Goal: Transaction & Acquisition: Obtain resource

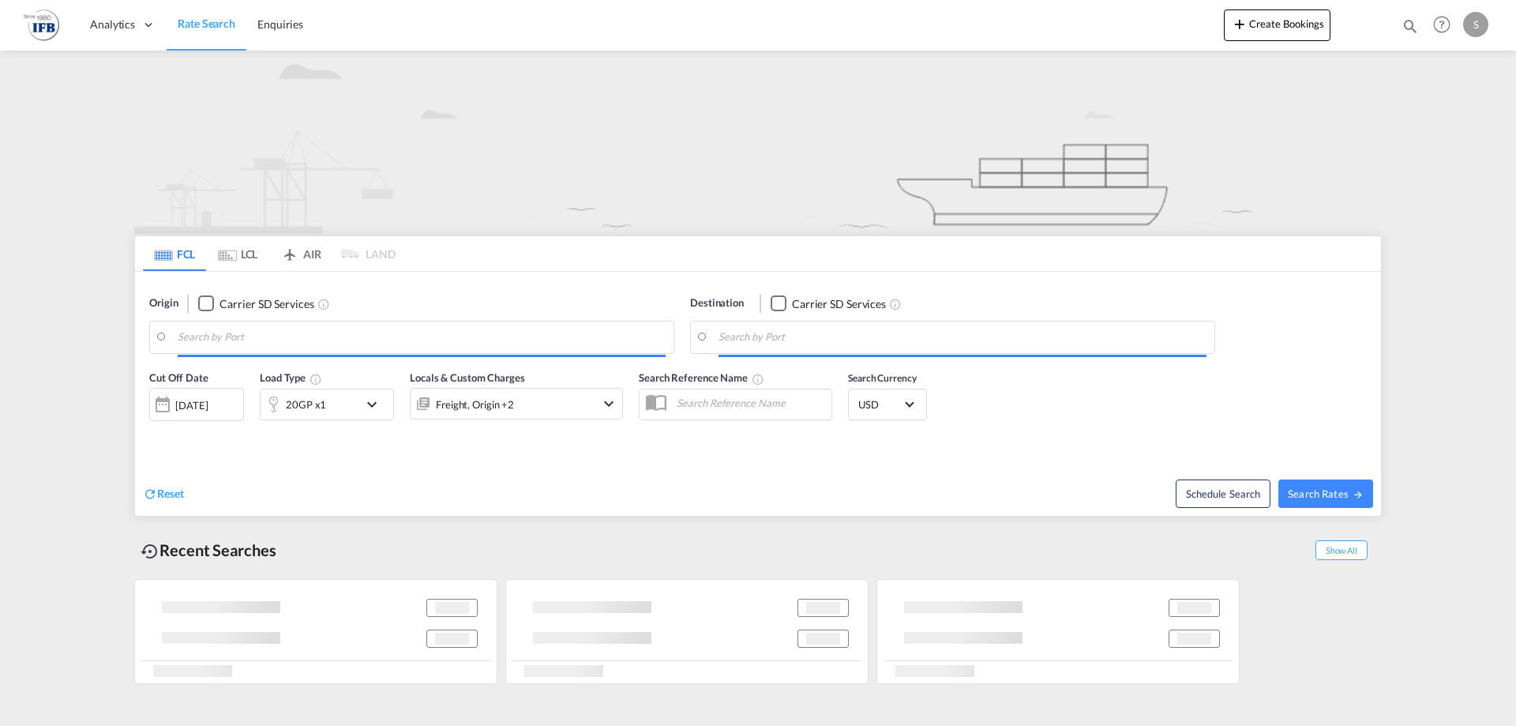
type input "Yantian Pt, CNYTN"
type input "[GEOGRAPHIC_DATA], [GEOGRAPHIC_DATA]"
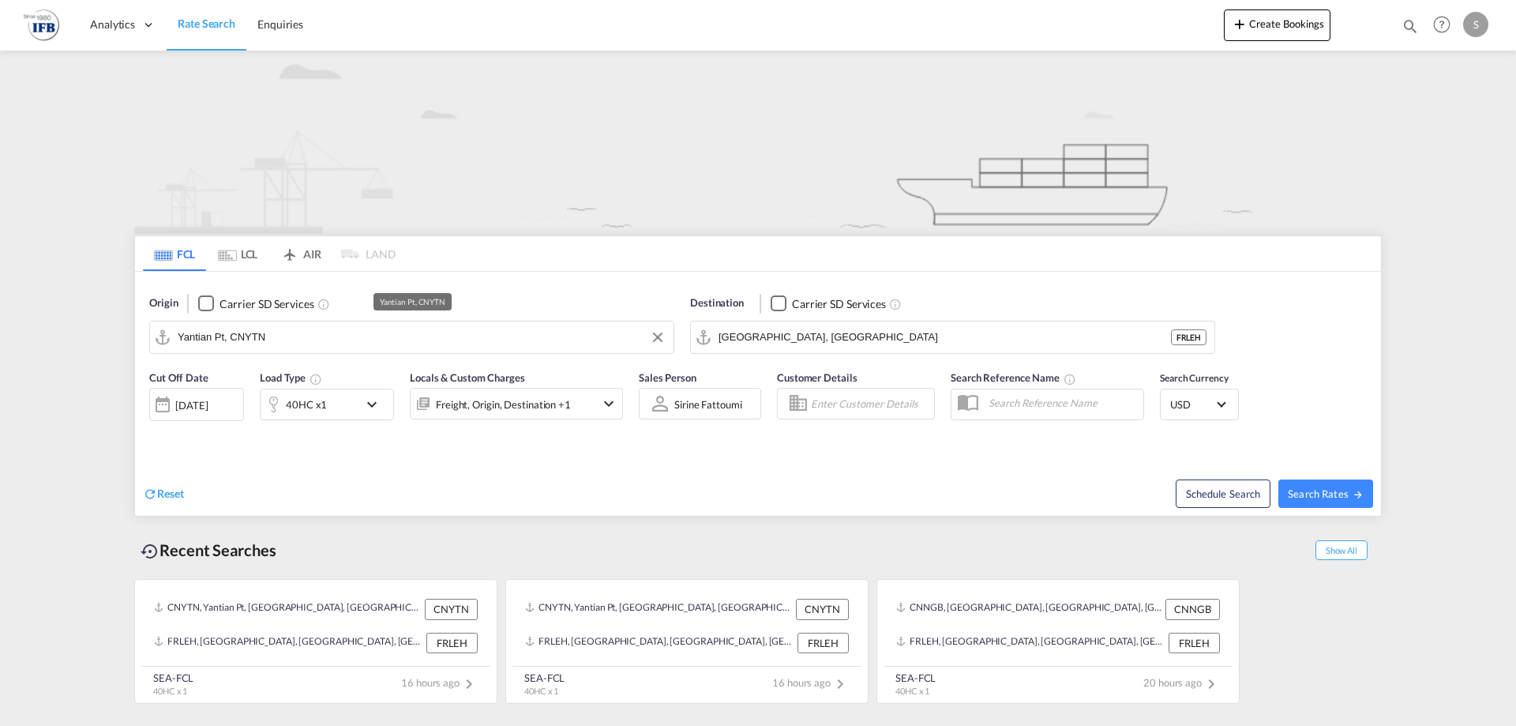
click at [379, 343] on input "Yantian Pt, CNYTN" at bounding box center [422, 337] width 488 height 24
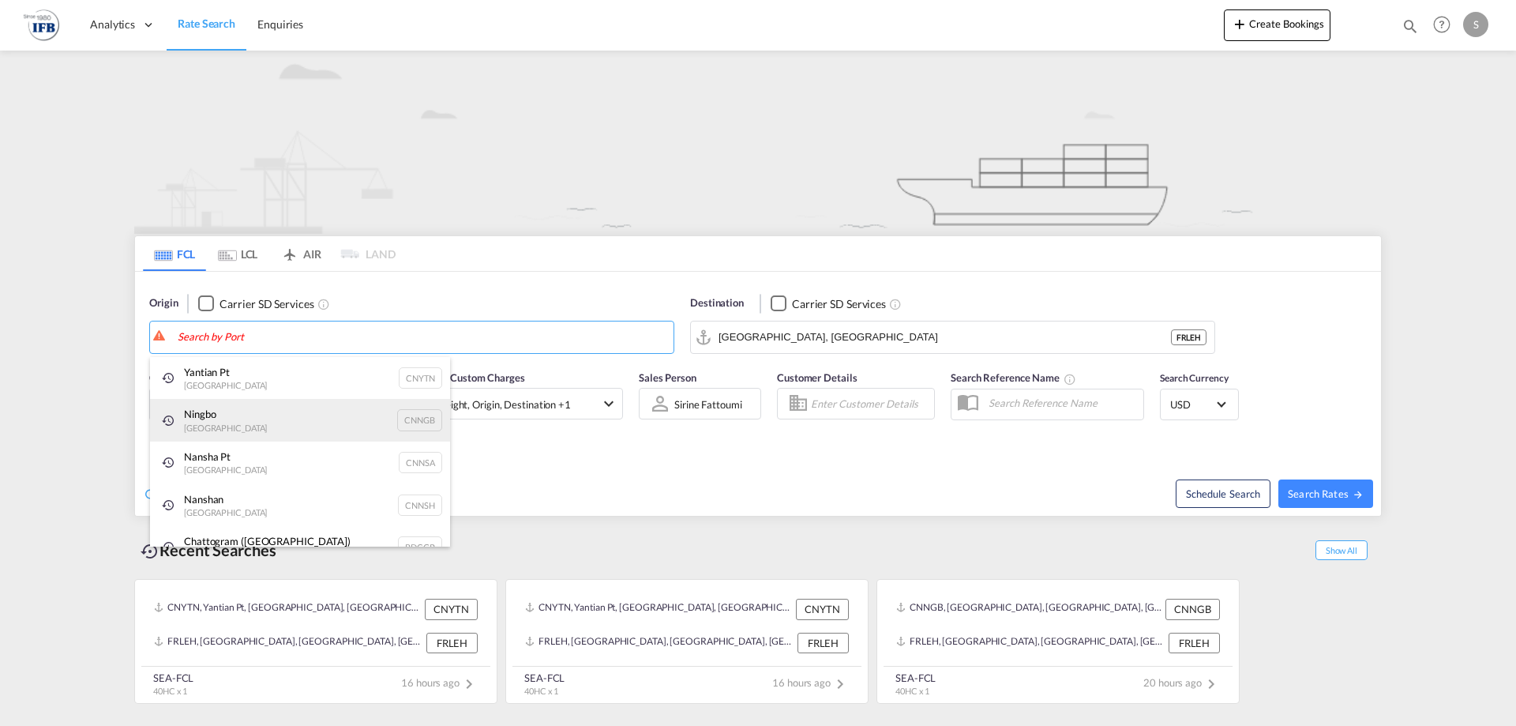
click at [265, 412] on div "Ningbo China CNNGB" at bounding box center [300, 420] width 300 height 43
type input "Ningbo, CNNGB"
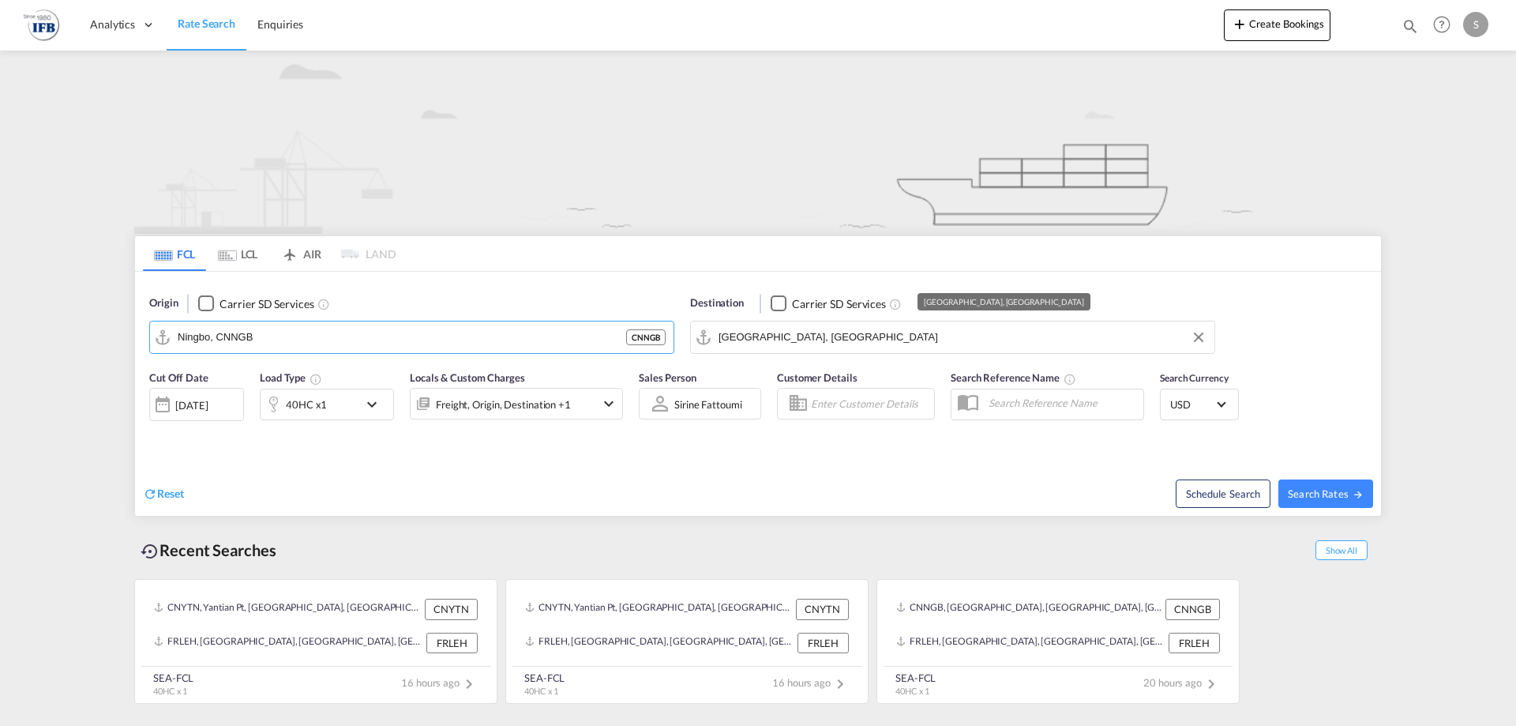
click at [812, 331] on input "[GEOGRAPHIC_DATA], [GEOGRAPHIC_DATA]" at bounding box center [962, 337] width 488 height 24
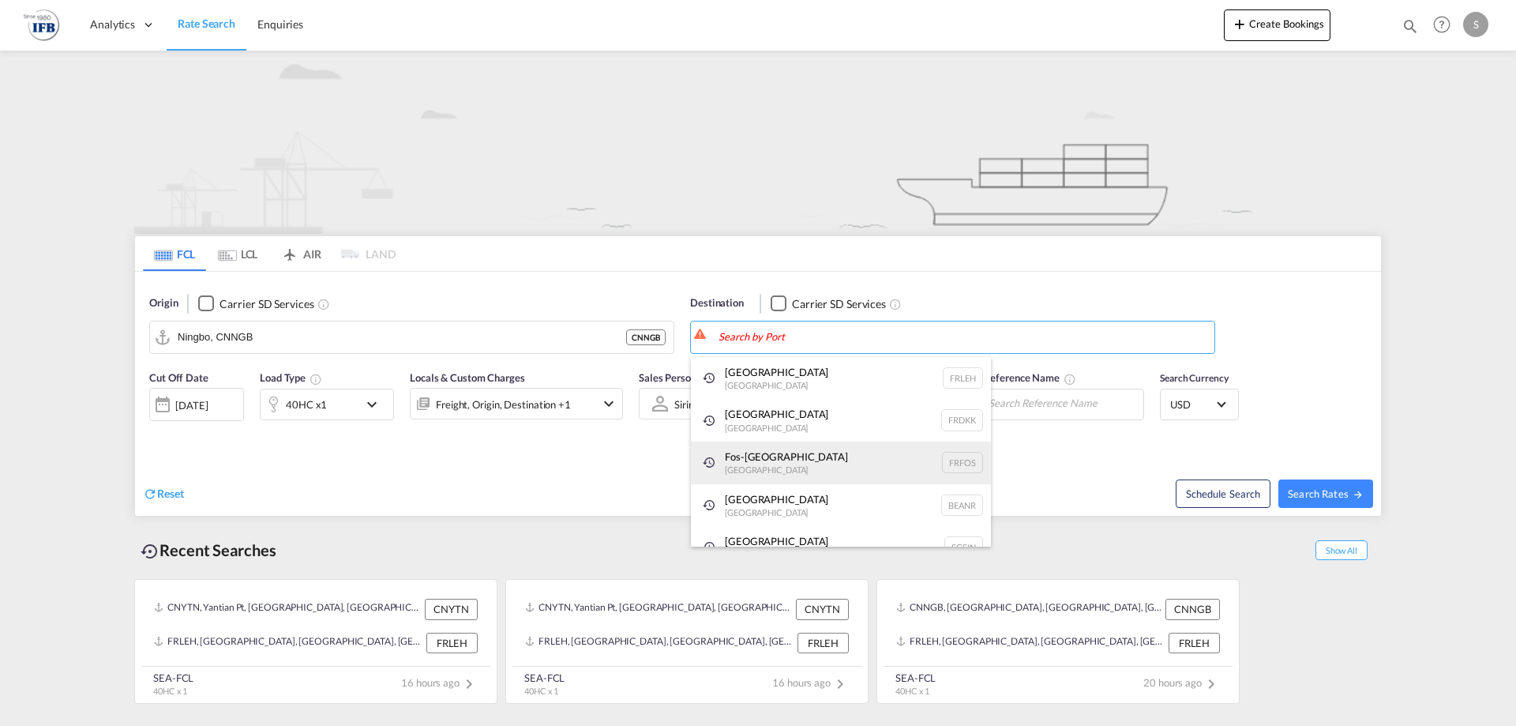
click at [775, 452] on div "Fos-sur-Mer [GEOGRAPHIC_DATA] [GEOGRAPHIC_DATA]" at bounding box center [841, 462] width 300 height 43
type input "Fos-[GEOGRAPHIC_DATA], [GEOGRAPHIC_DATA]"
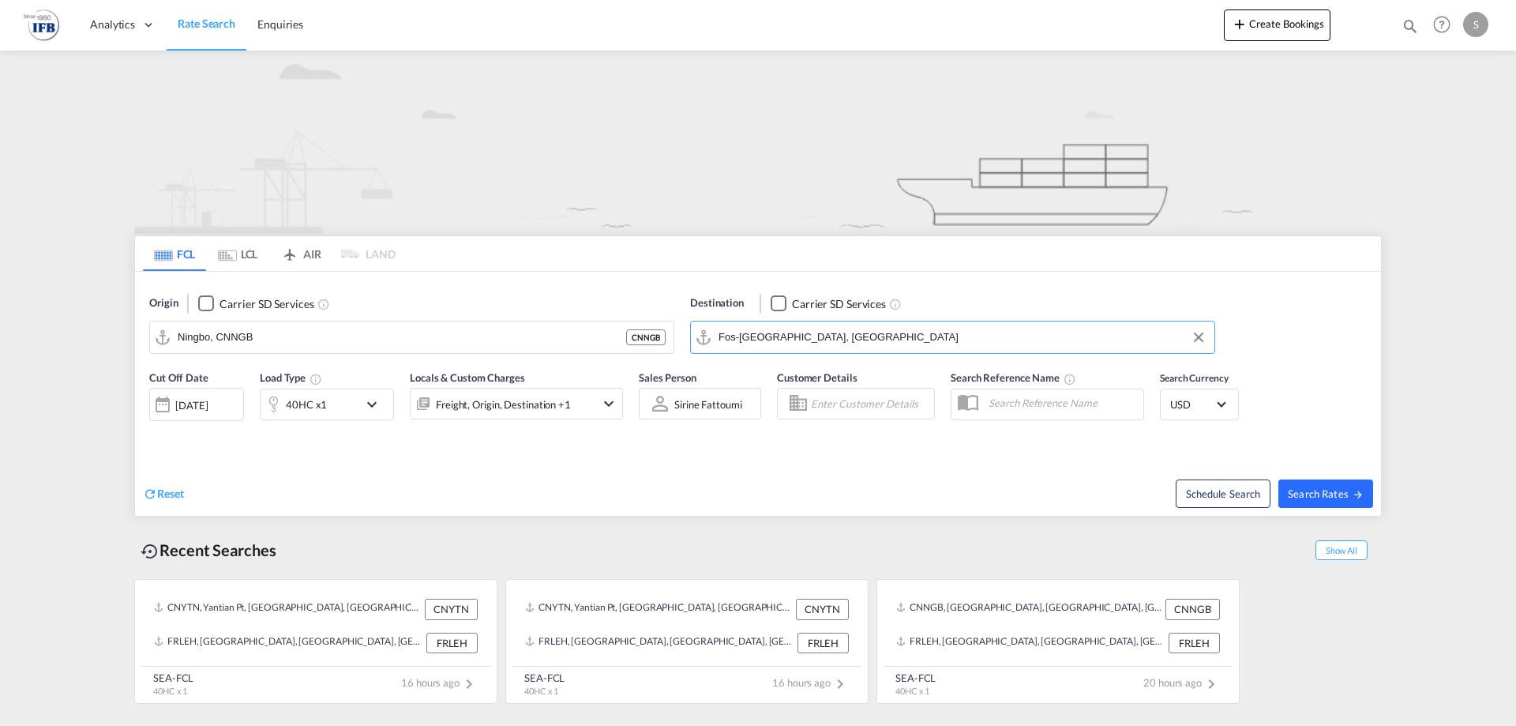
click at [1334, 491] on span "Search Rates" at bounding box center [1326, 493] width 76 height 13
type input "CNNGB to FRFOS / [DATE]"
